Goal: Find contact information: Find contact information

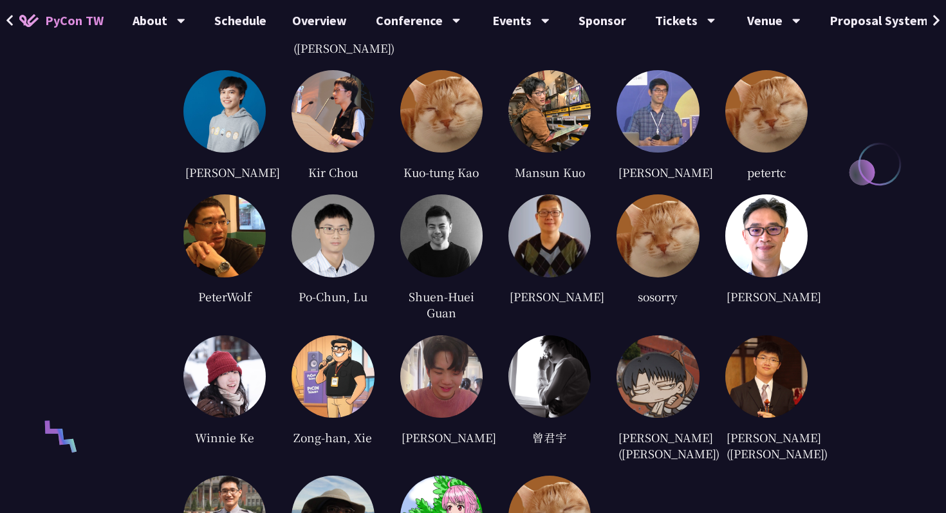
scroll to position [3207, 0]
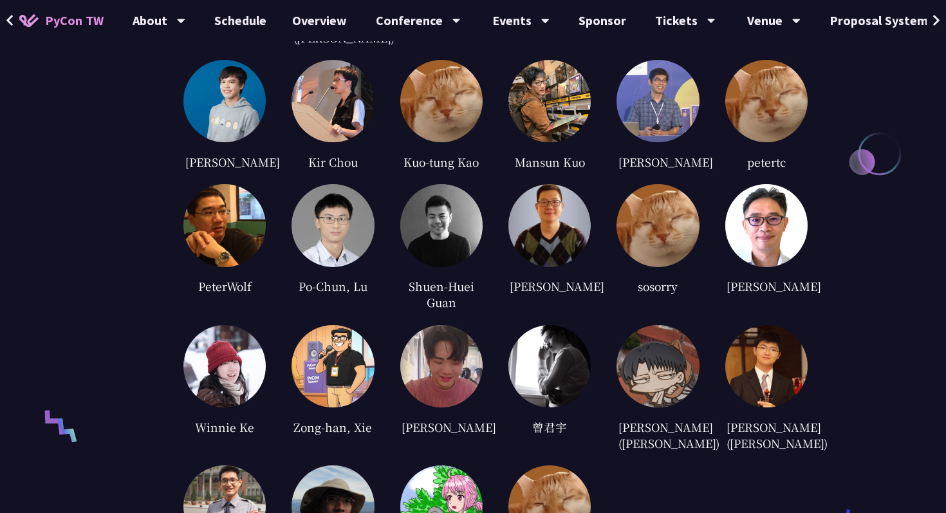
click at [443, 360] on img at bounding box center [441, 366] width 82 height 82
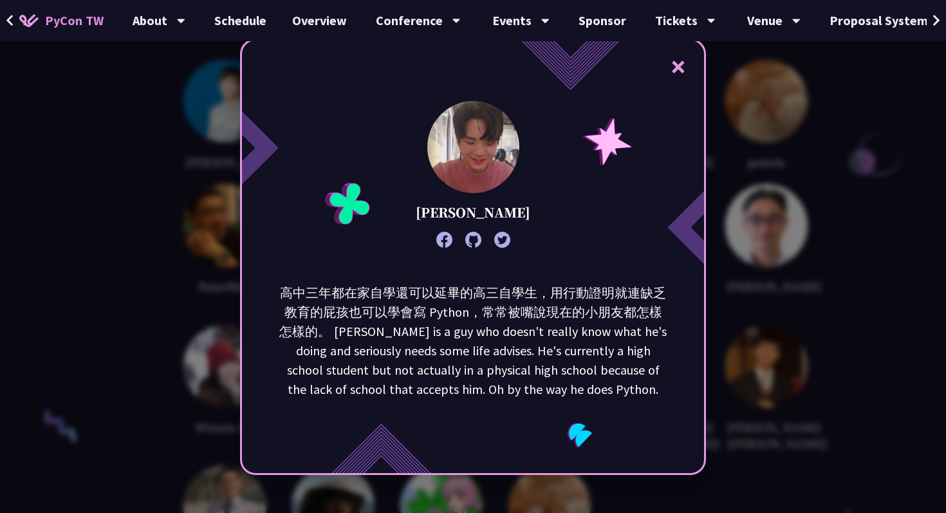
click at [777, 322] on div "× [PERSON_NAME] 高中三年都在家自學還可以延畢的高三自學生，用行動證明就連缺乏教育的屁孩也可以學會寫 Python，常常被嘴說現在的小朋友都怎樣…" at bounding box center [473, 256] width 946 height 513
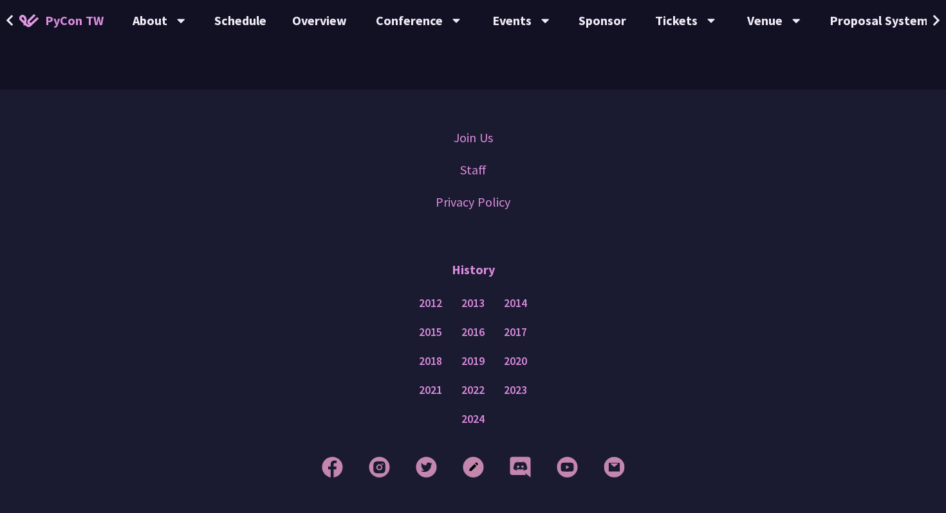
scroll to position [3787, 0]
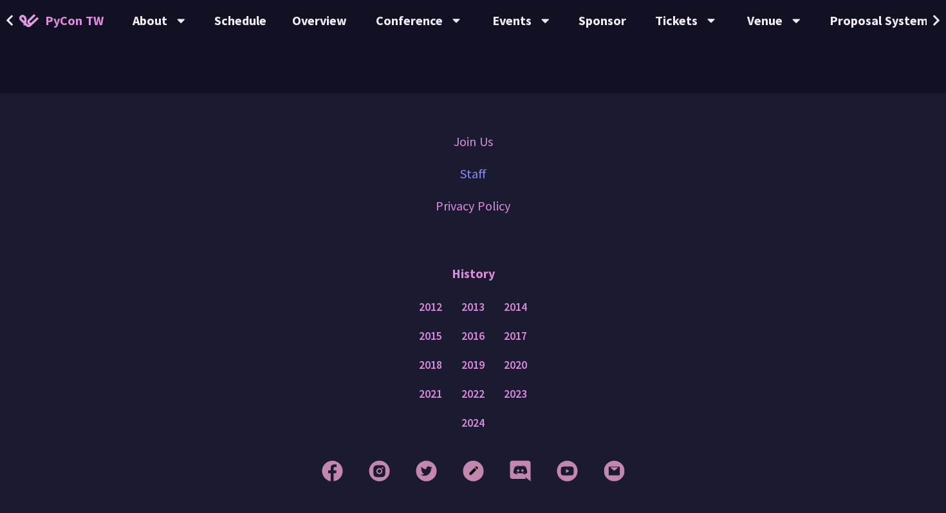
click at [478, 164] on link "Staff" at bounding box center [473, 173] width 26 height 19
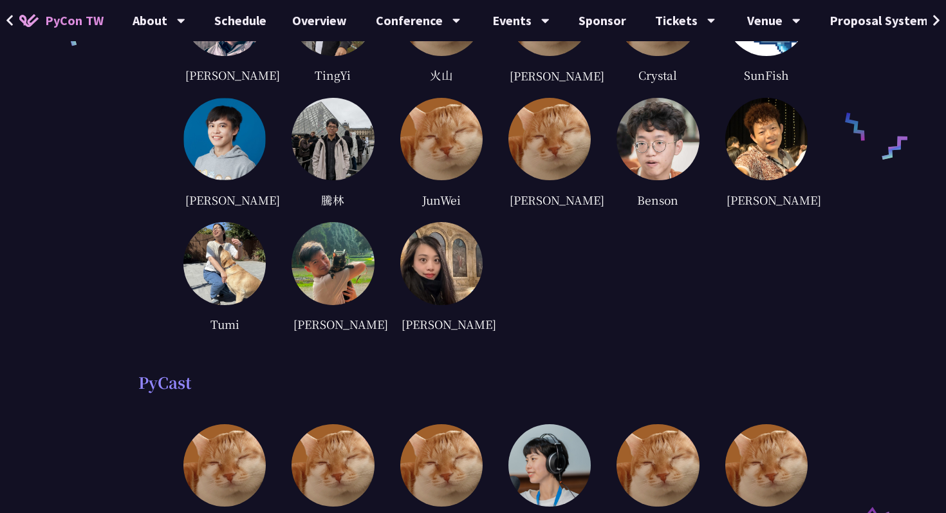
scroll to position [768, 0]
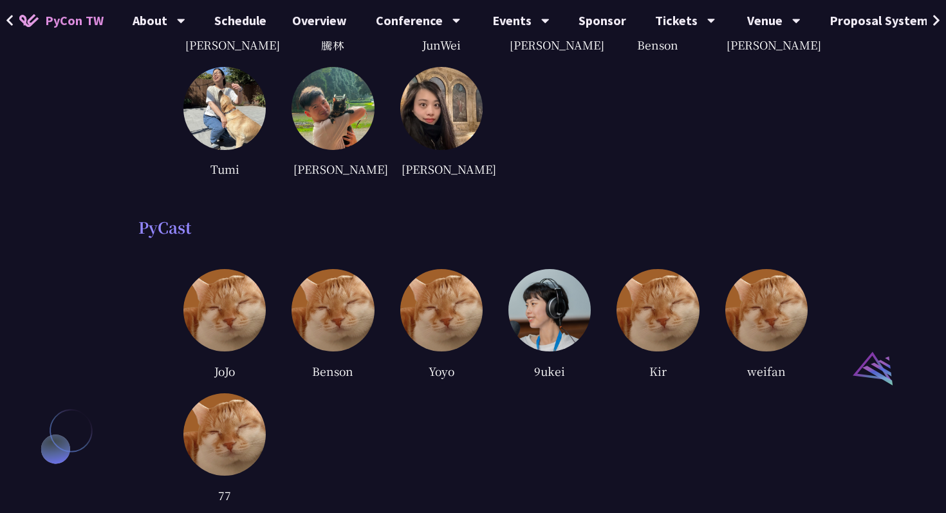
click at [320, 114] on img at bounding box center [332, 108] width 82 height 82
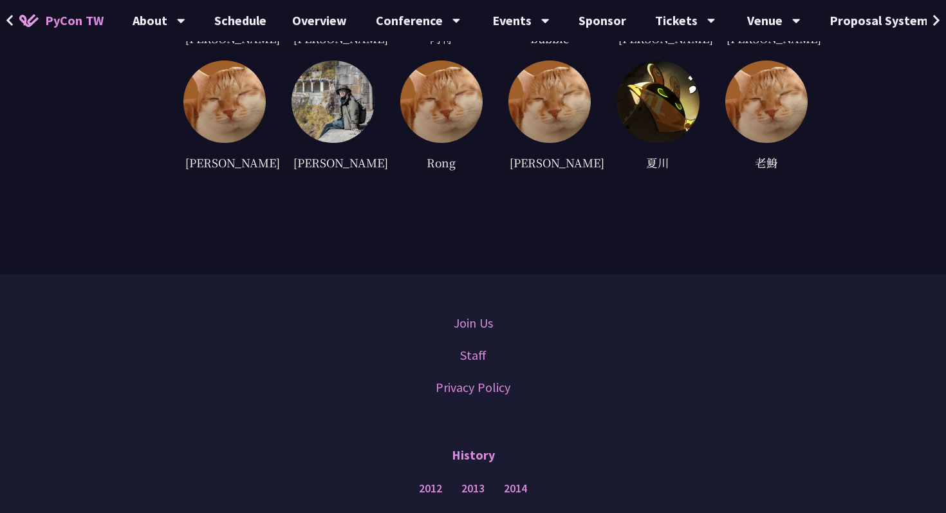
scroll to position [3918, 0]
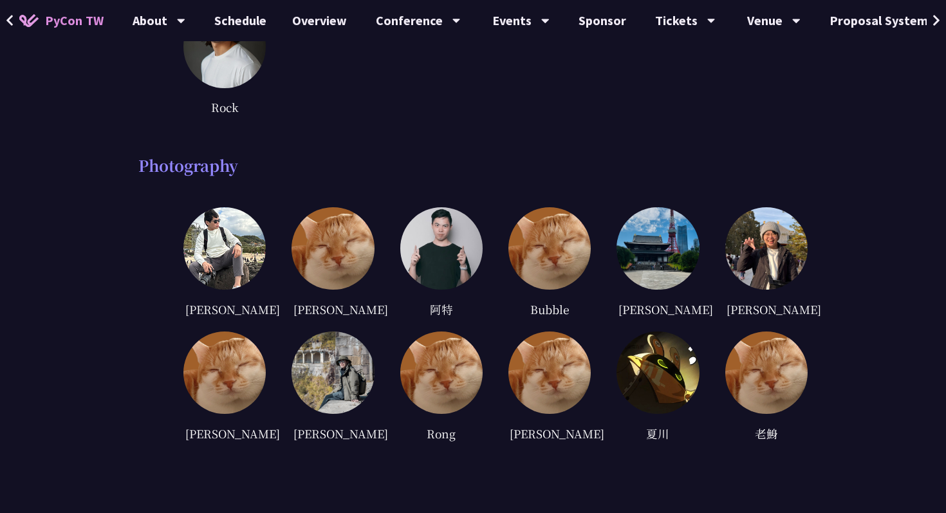
click at [448, 277] on img at bounding box center [441, 248] width 82 height 82
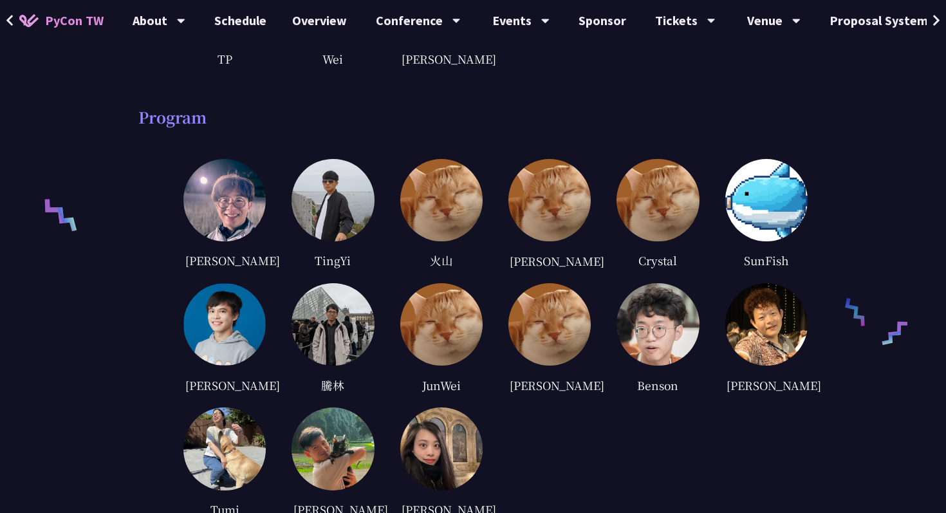
scroll to position [429, 0]
click at [263, 208] on img at bounding box center [224, 199] width 82 height 82
click at [238, 234] on img at bounding box center [224, 199] width 82 height 82
click at [333, 259] on div "TingYi" at bounding box center [332, 259] width 82 height 19
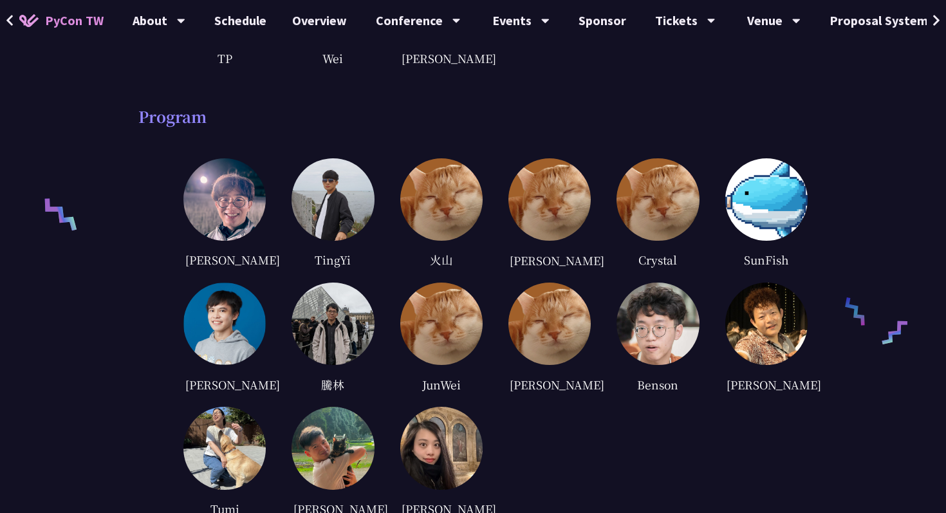
click at [284, 260] on div "[PERSON_NAME] [GEOGRAPHIC_DATA] 火山 [PERSON_NAME] Crystal SunFish [PERSON_NAME] …" at bounding box center [495, 338] width 624 height 360
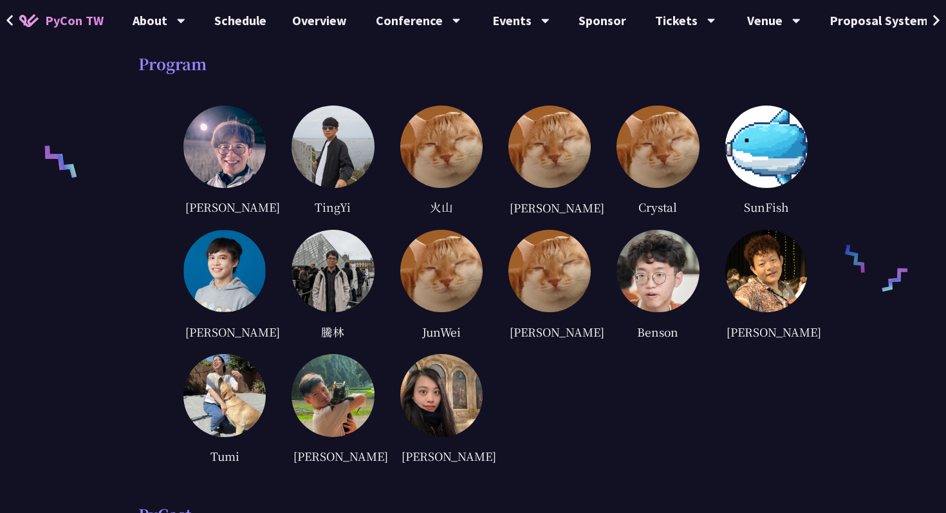
scroll to position [482, 0]
click at [182, 62] on div "Program" at bounding box center [472, 62] width 669 height 19
click at [143, 141] on div "Program [PERSON_NAME] [GEOGRAPHIC_DATA] 火山 [PERSON_NAME] Crystal SunFish [PERSO…" at bounding box center [472, 259] width 669 height 412
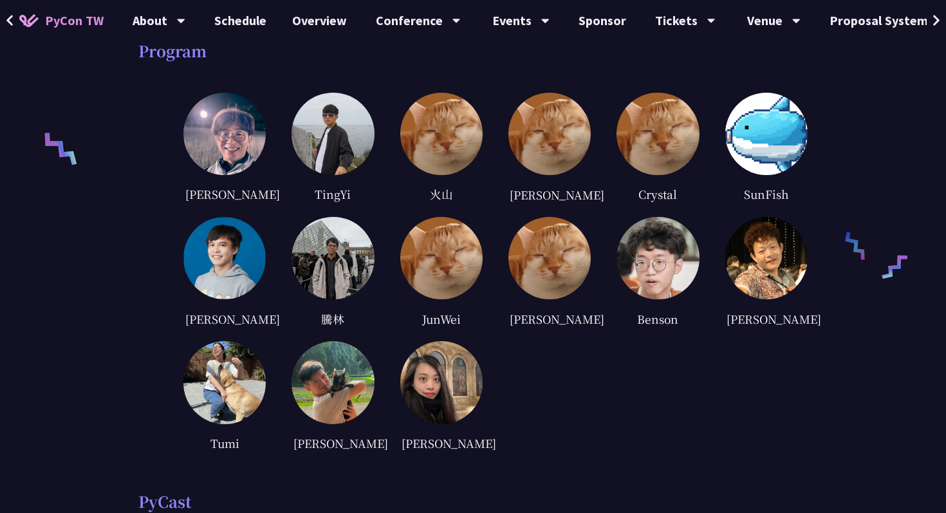
scroll to position [493, 0]
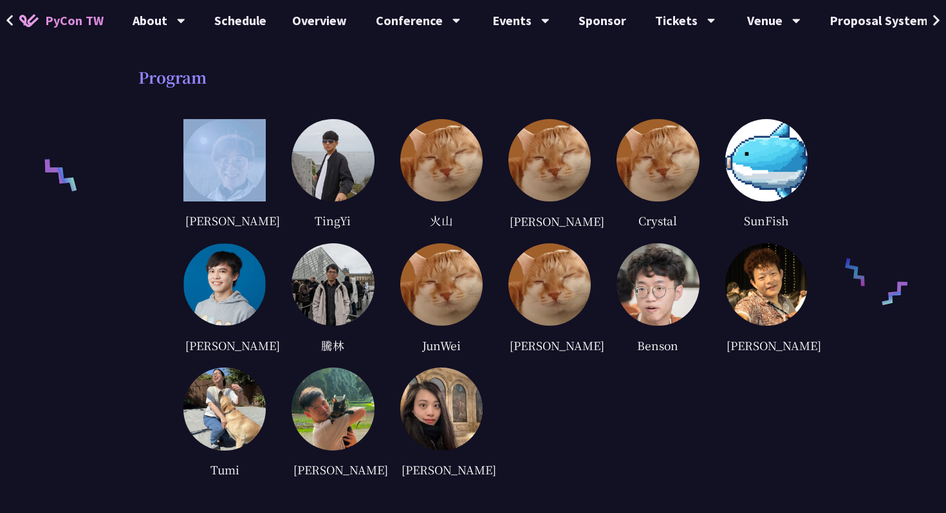
scroll to position [468, 0]
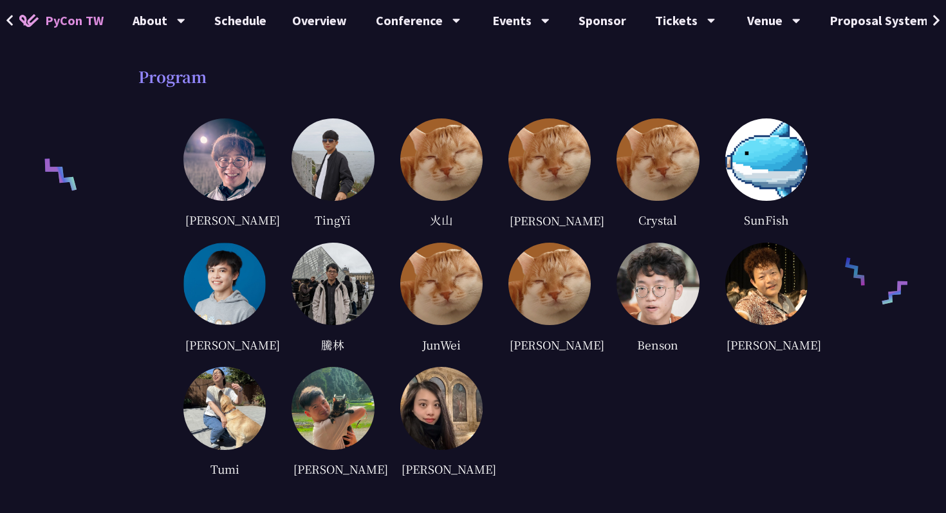
click at [430, 468] on div "[PERSON_NAME]" at bounding box center [441, 468] width 82 height 19
copy div "[PERSON_NAME]"
click at [629, 392] on div "[PERSON_NAME] [GEOGRAPHIC_DATA] 火山 [PERSON_NAME] Crystal SunFish [PERSON_NAME] …" at bounding box center [495, 298] width 624 height 360
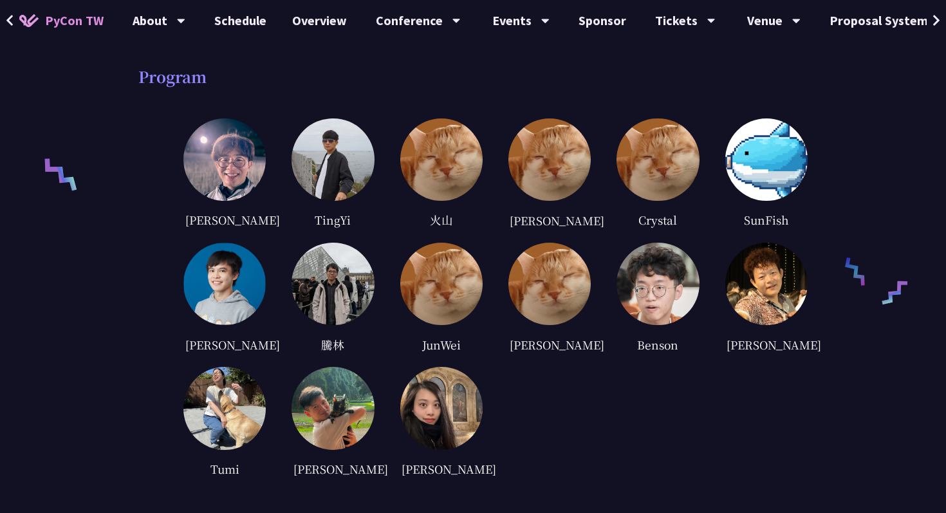
click at [629, 392] on div "[PERSON_NAME] [GEOGRAPHIC_DATA] 火山 [PERSON_NAME] Crystal SunFish [PERSON_NAME] …" at bounding box center [495, 298] width 624 height 360
